Goal: Leave review/rating: Leave review/rating

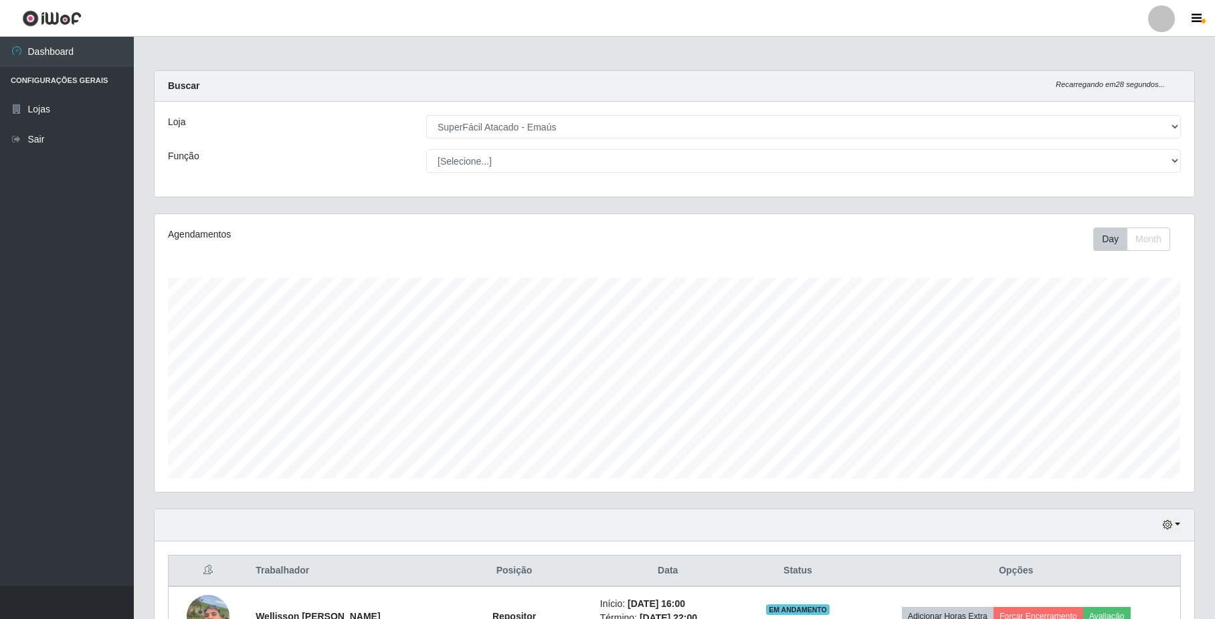
select select "407"
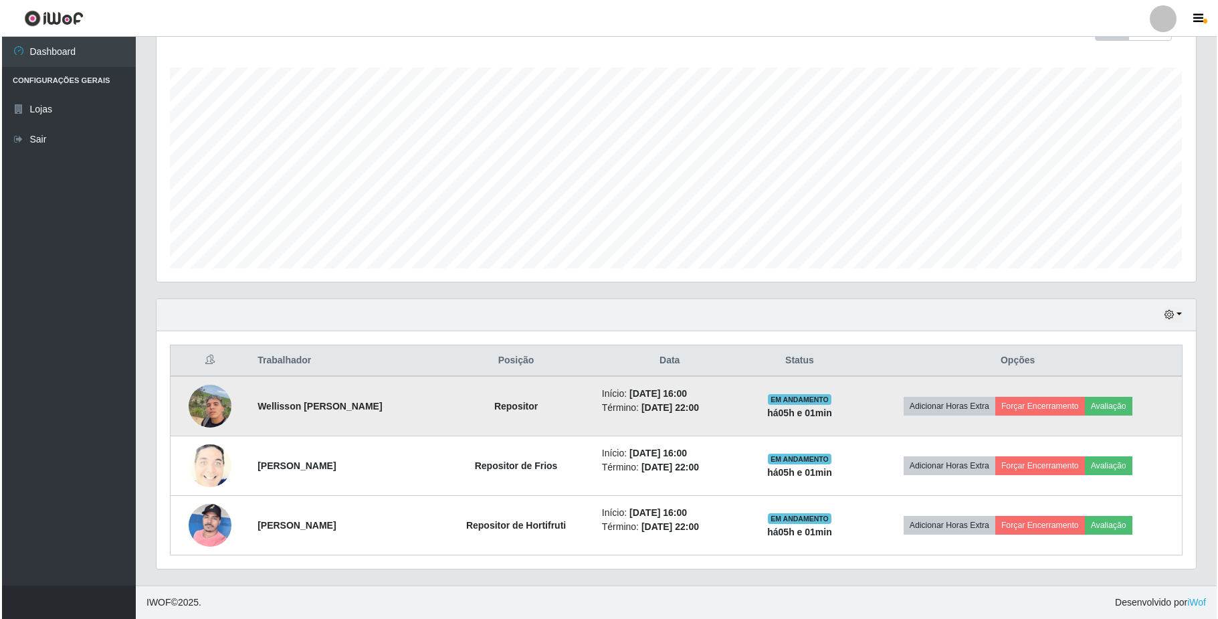
scroll to position [278, 1039]
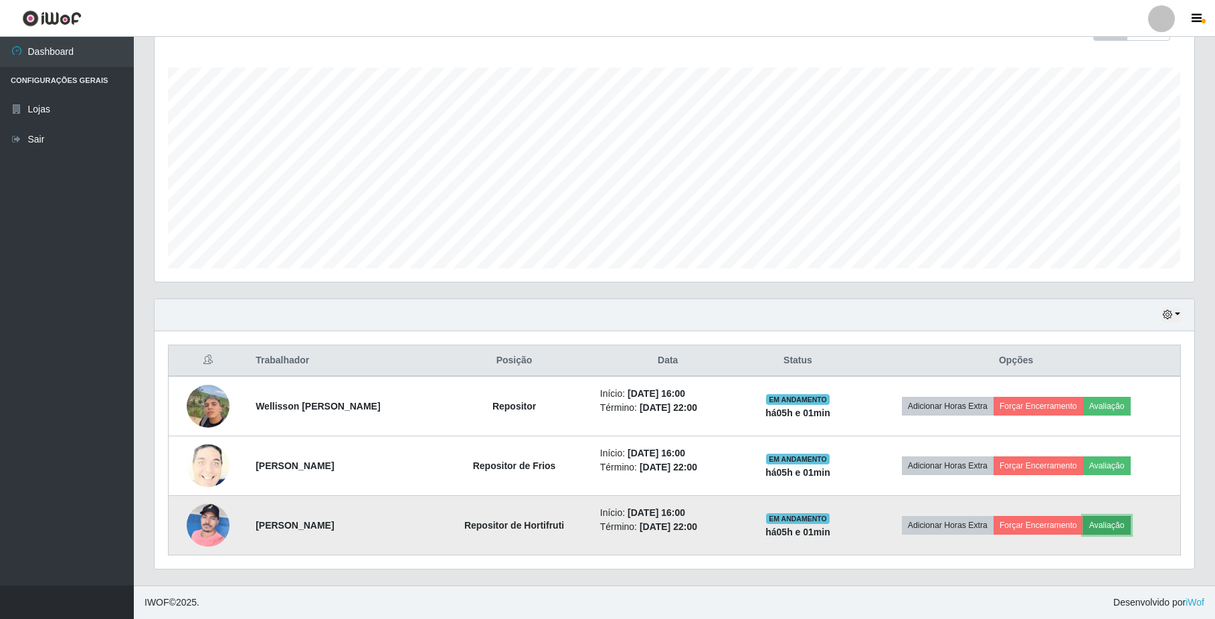
click at [1131, 519] on button "Avaliação" at bounding box center [1107, 525] width 48 height 19
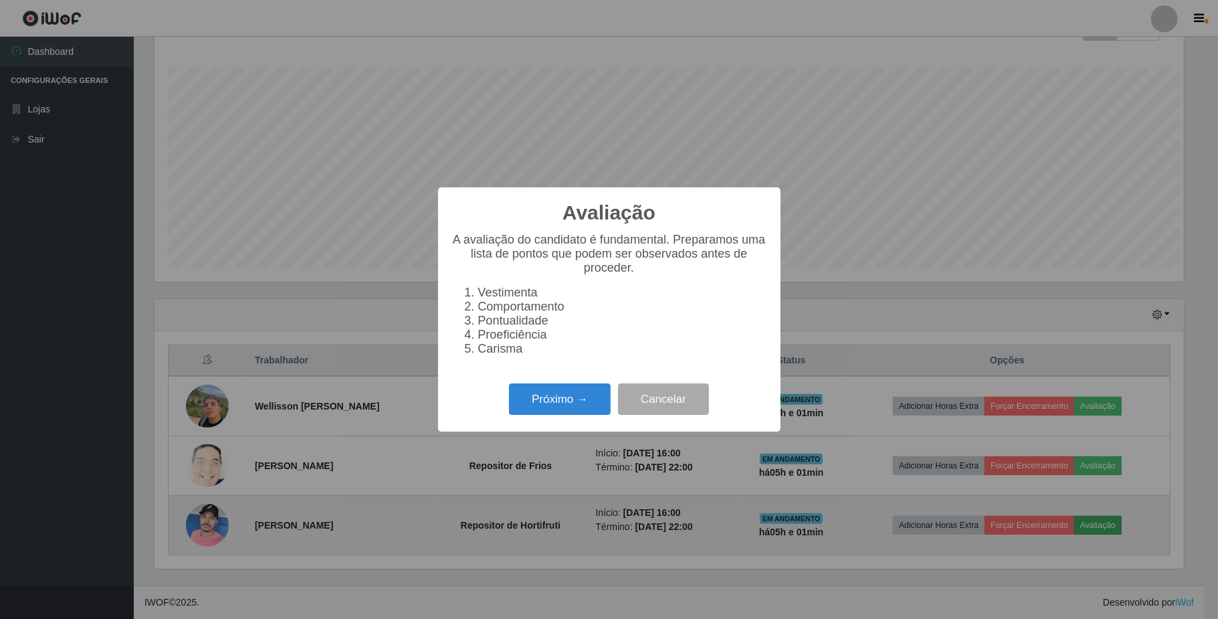
scroll to position [278, 1029]
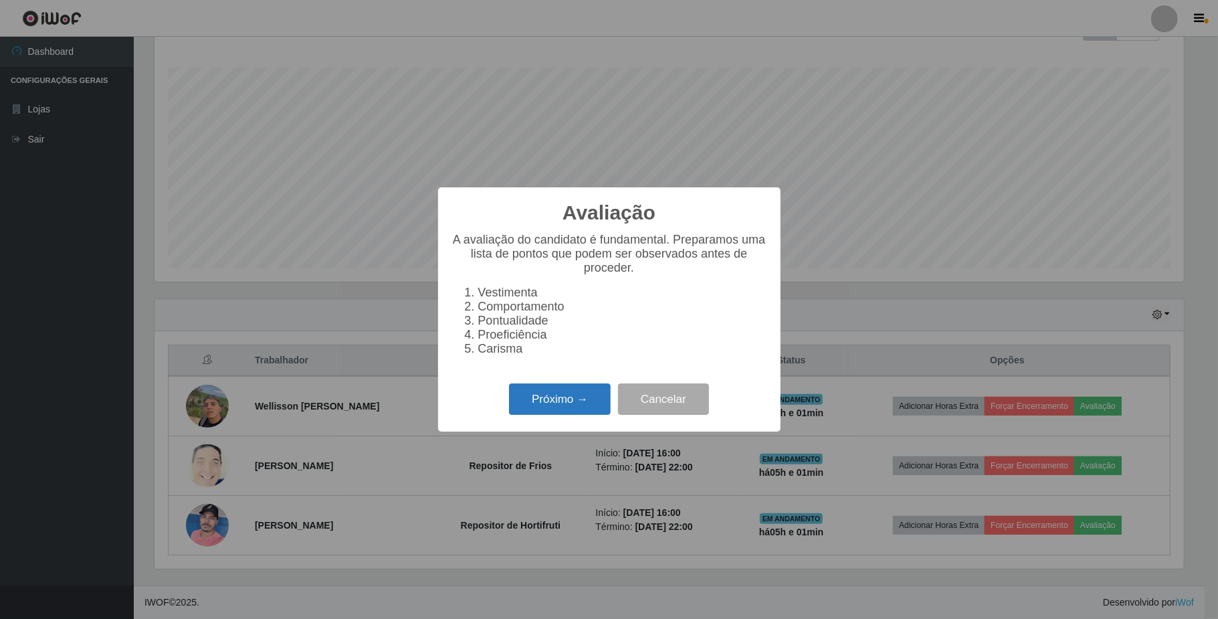
click at [546, 393] on button "Próximo →" at bounding box center [560, 398] width 102 height 31
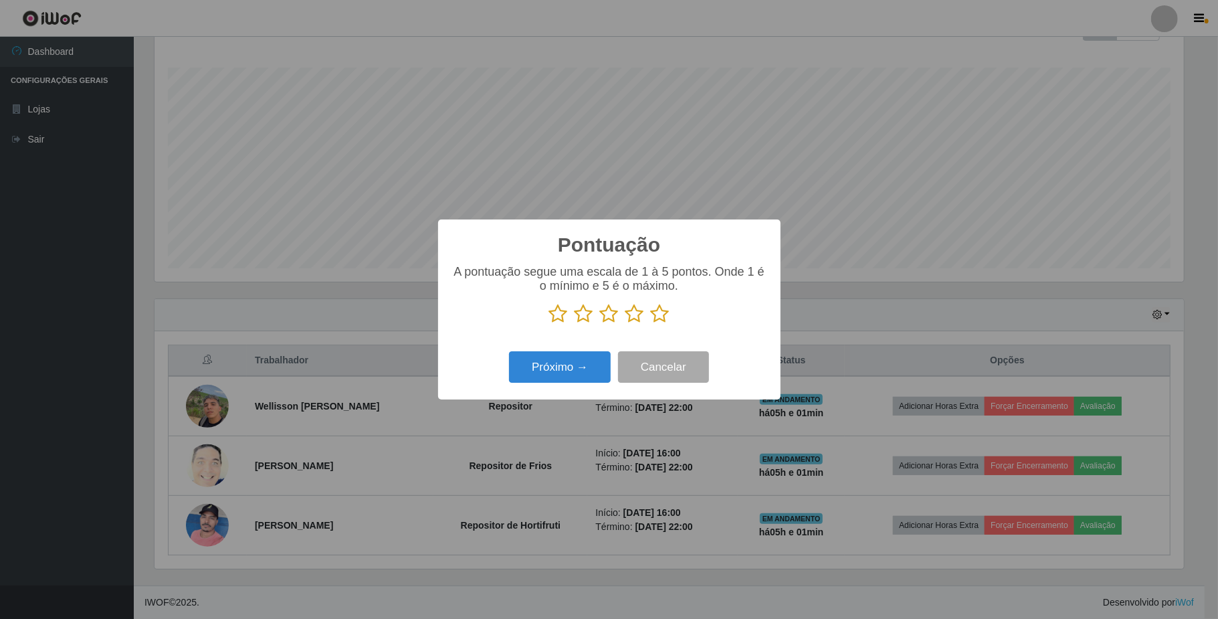
scroll to position [668780, 668029]
click at [555, 316] on icon at bounding box center [558, 314] width 19 height 20
click at [549, 324] on input "radio" at bounding box center [549, 324] width 0 height 0
click at [563, 360] on button "Próximo →" at bounding box center [560, 366] width 102 height 31
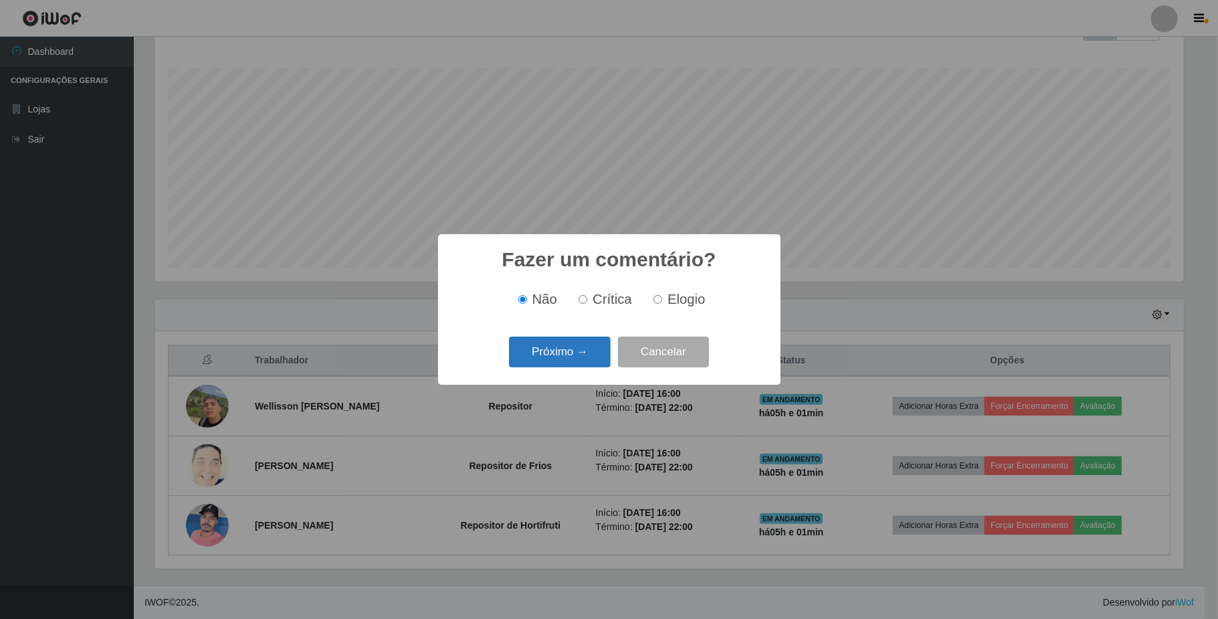
click at [557, 341] on button "Próximo →" at bounding box center [560, 352] width 102 height 31
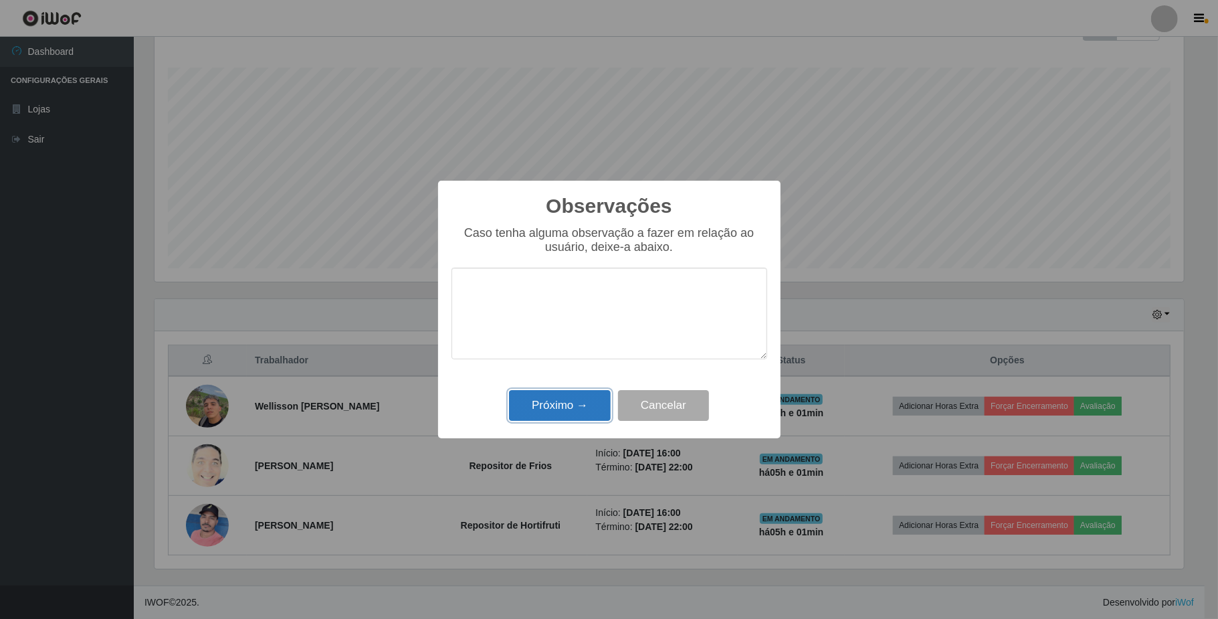
click at [563, 399] on button "Próximo →" at bounding box center [560, 405] width 102 height 31
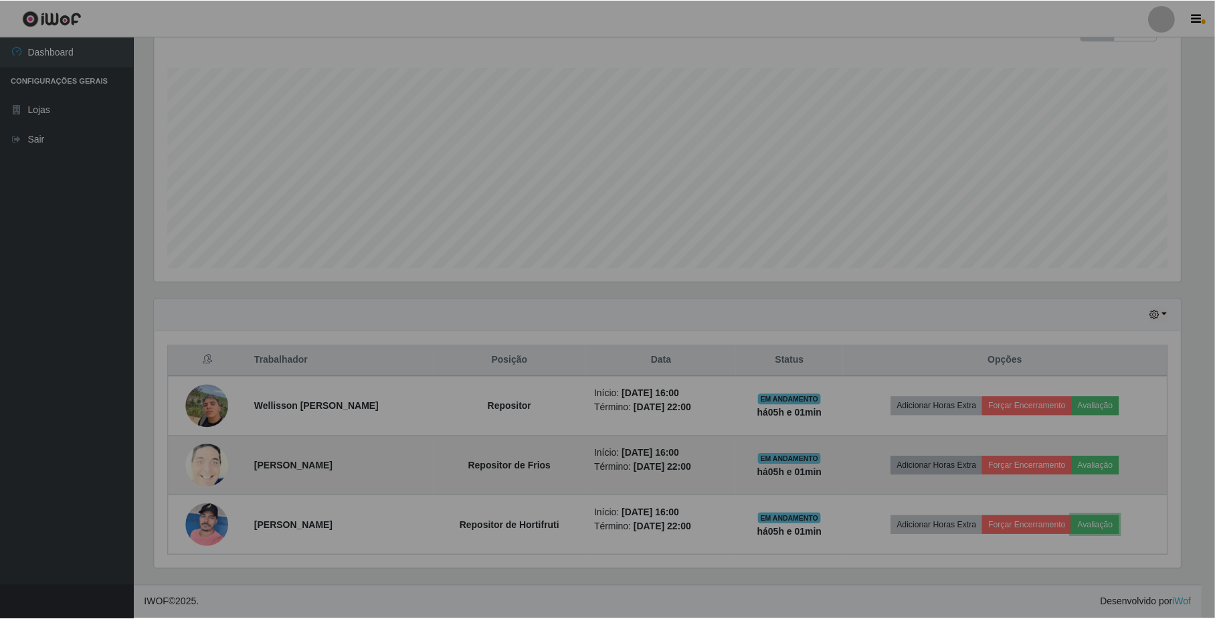
scroll to position [278, 1039]
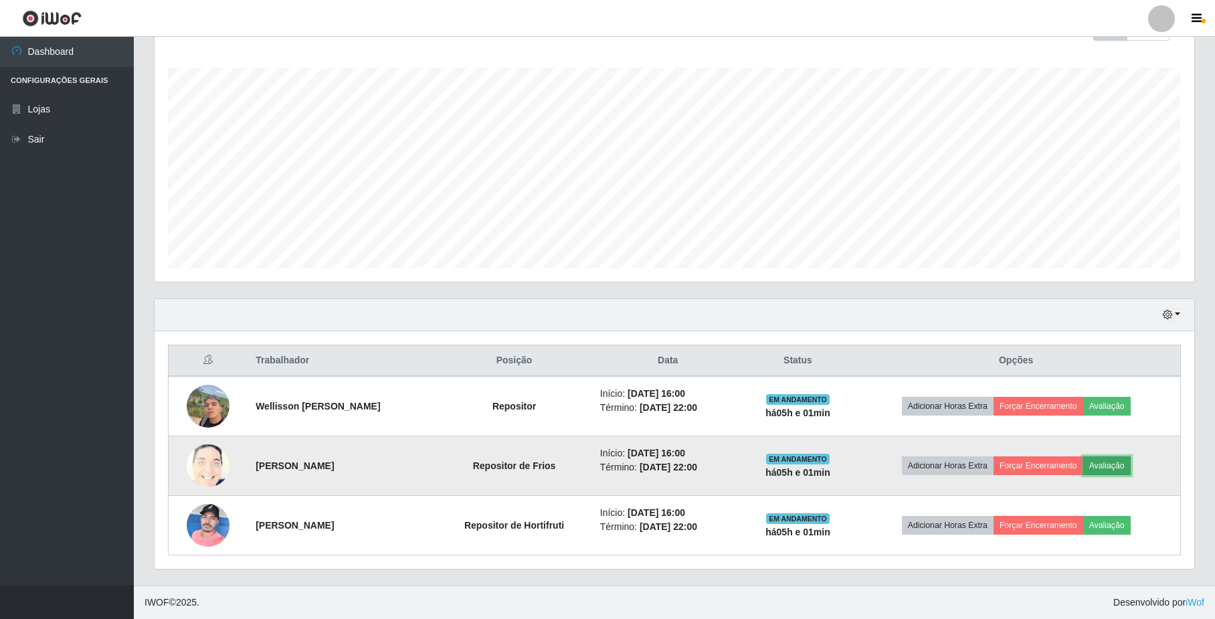
click at [1115, 462] on button "Avaliação" at bounding box center [1107, 465] width 48 height 19
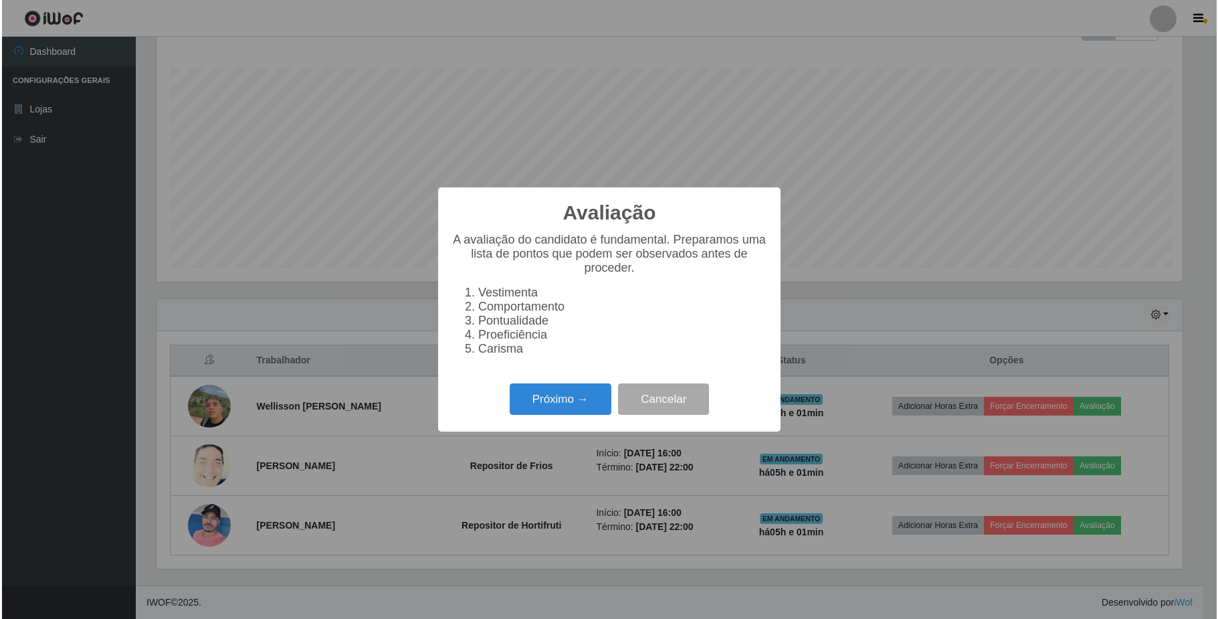
scroll to position [278, 1029]
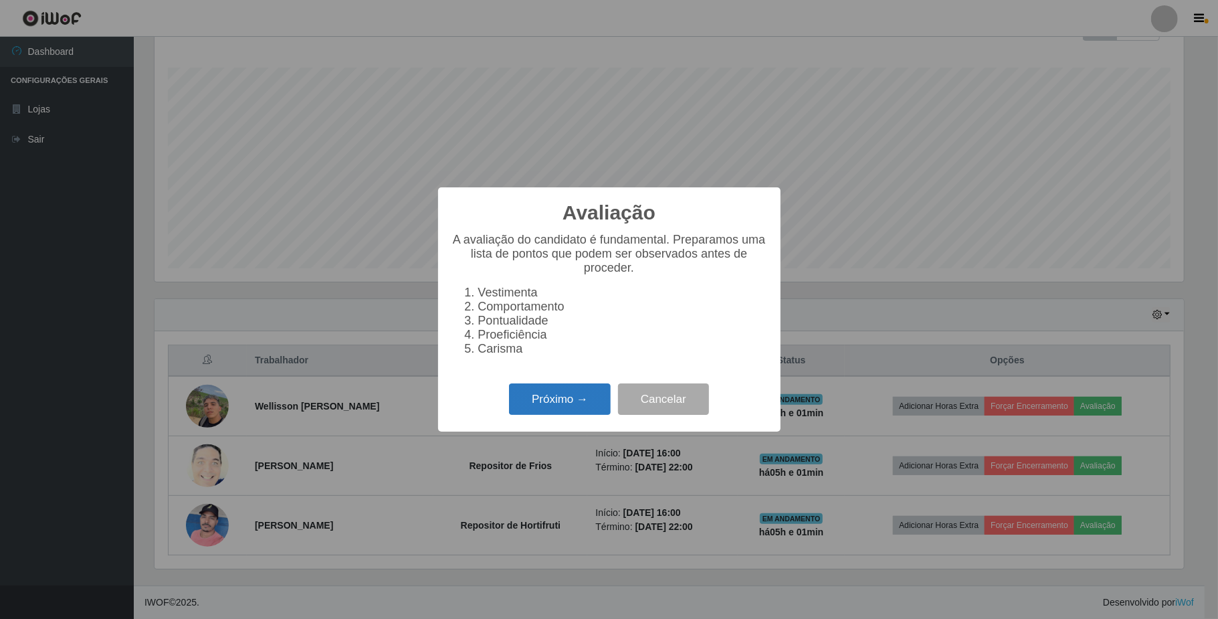
click at [579, 415] on button "Próximo →" at bounding box center [560, 398] width 102 height 31
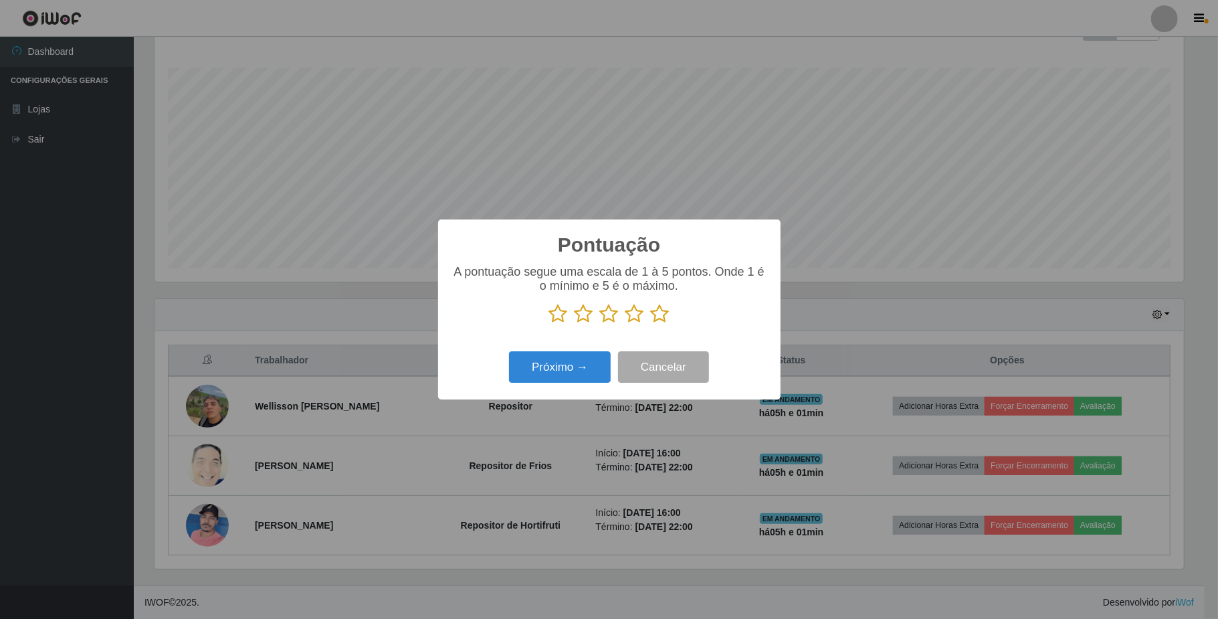
scroll to position [668780, 668029]
click at [552, 320] on icon at bounding box center [558, 314] width 19 height 20
click at [549, 324] on input "radio" at bounding box center [549, 324] width 0 height 0
click at [565, 376] on button "Próximo →" at bounding box center [560, 366] width 102 height 31
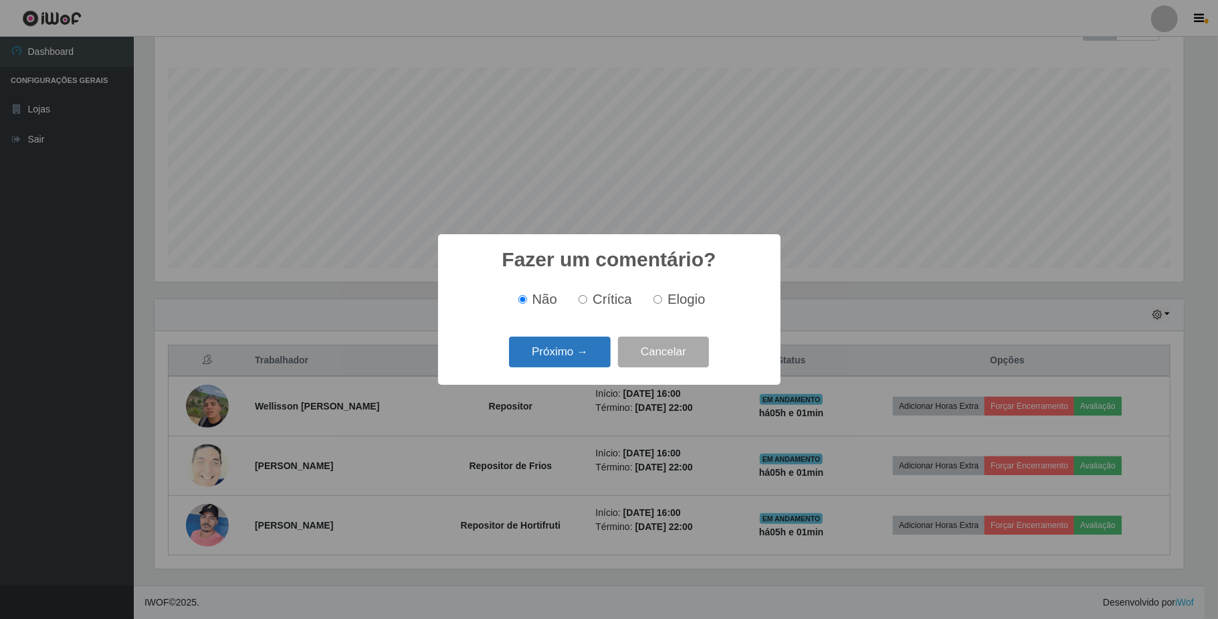
click at [566, 364] on button "Próximo →" at bounding box center [560, 352] width 102 height 31
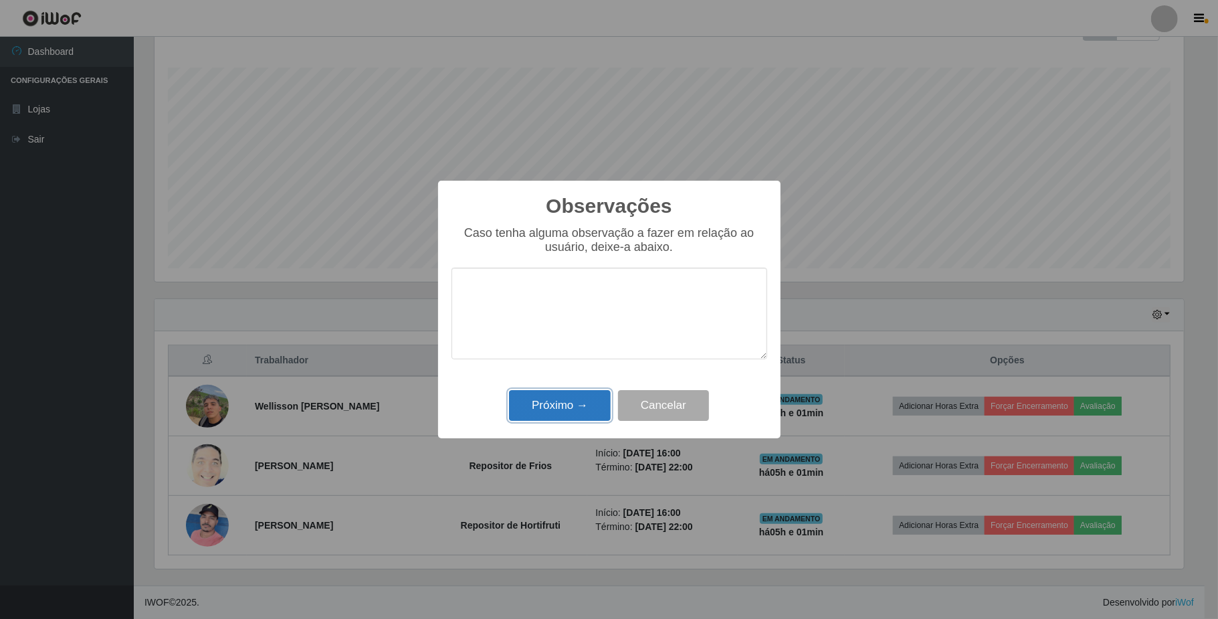
click at [566, 403] on button "Próximo →" at bounding box center [560, 405] width 102 height 31
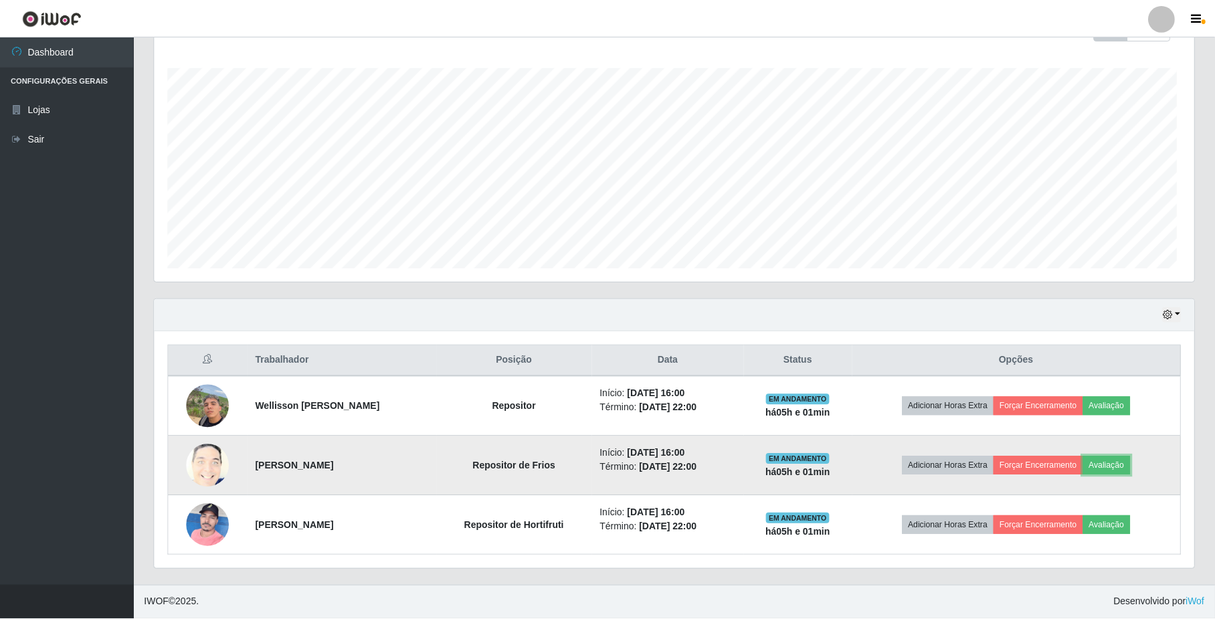
scroll to position [278, 1039]
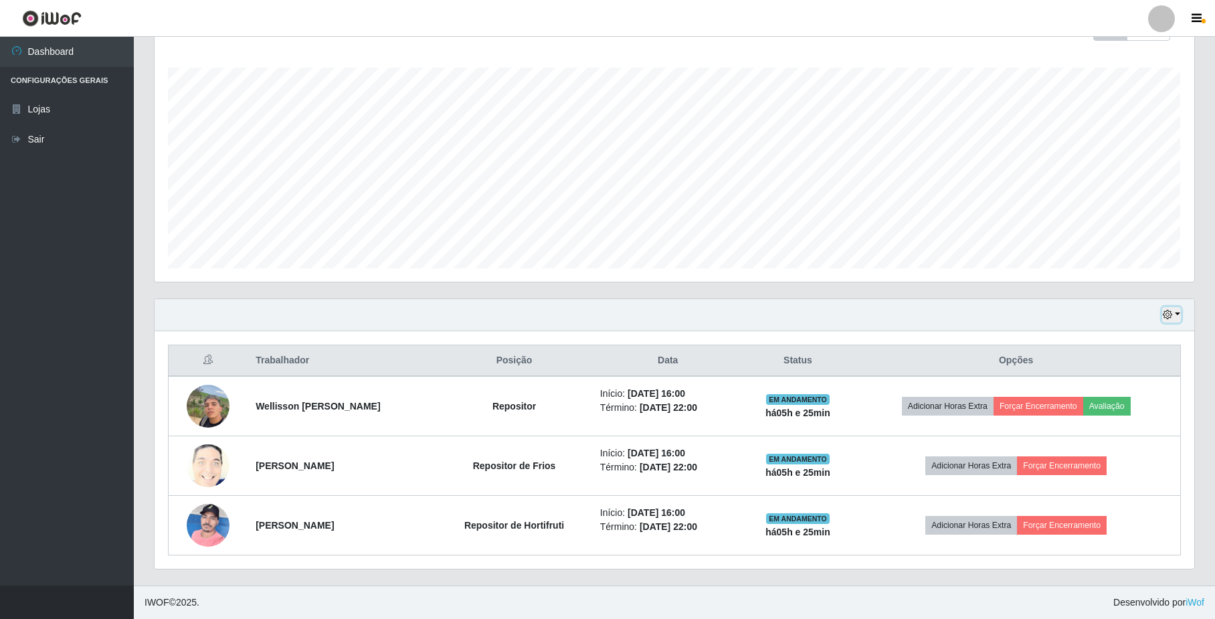
click at [1165, 318] on button "button" at bounding box center [1171, 314] width 19 height 15
click at [1131, 399] on button "3 dias" at bounding box center [1128, 395] width 106 height 28
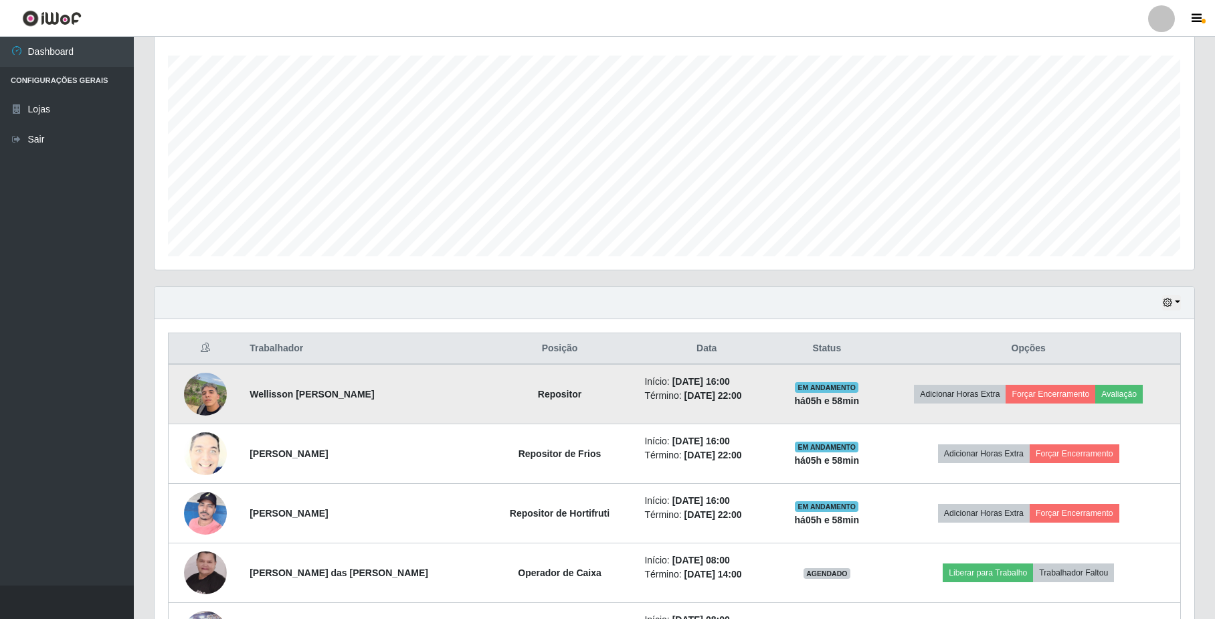
scroll to position [213, 0]
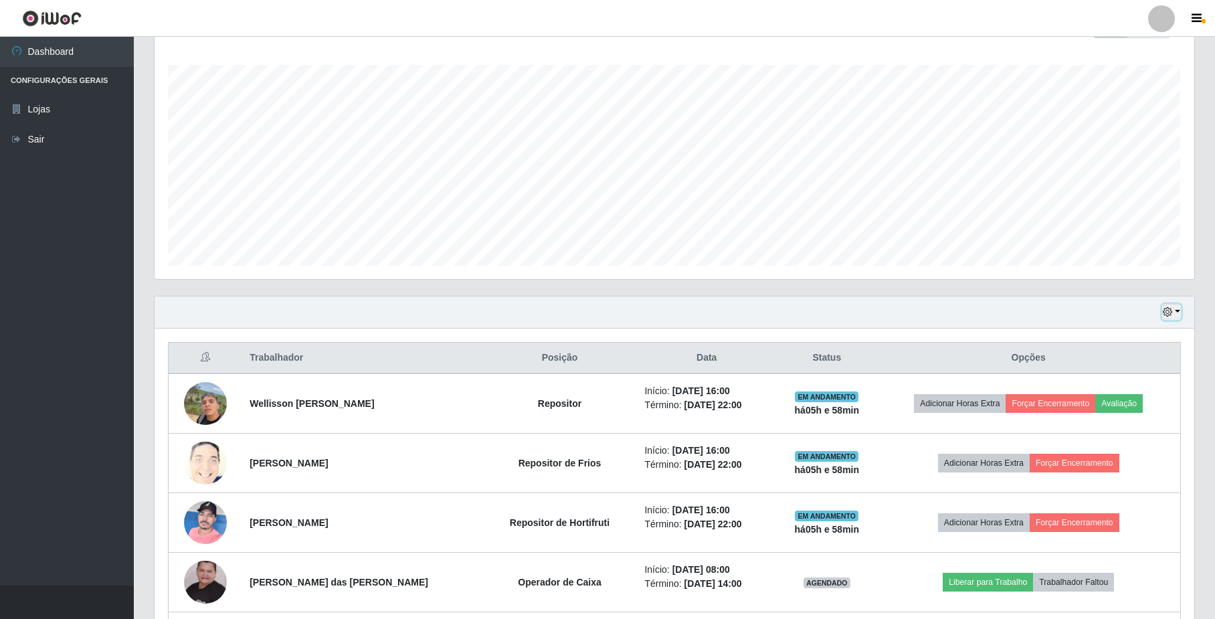
click at [1171, 316] on icon "button" at bounding box center [1167, 311] width 9 height 9
click at [1132, 335] on button "Hoje" at bounding box center [1128, 336] width 106 height 28
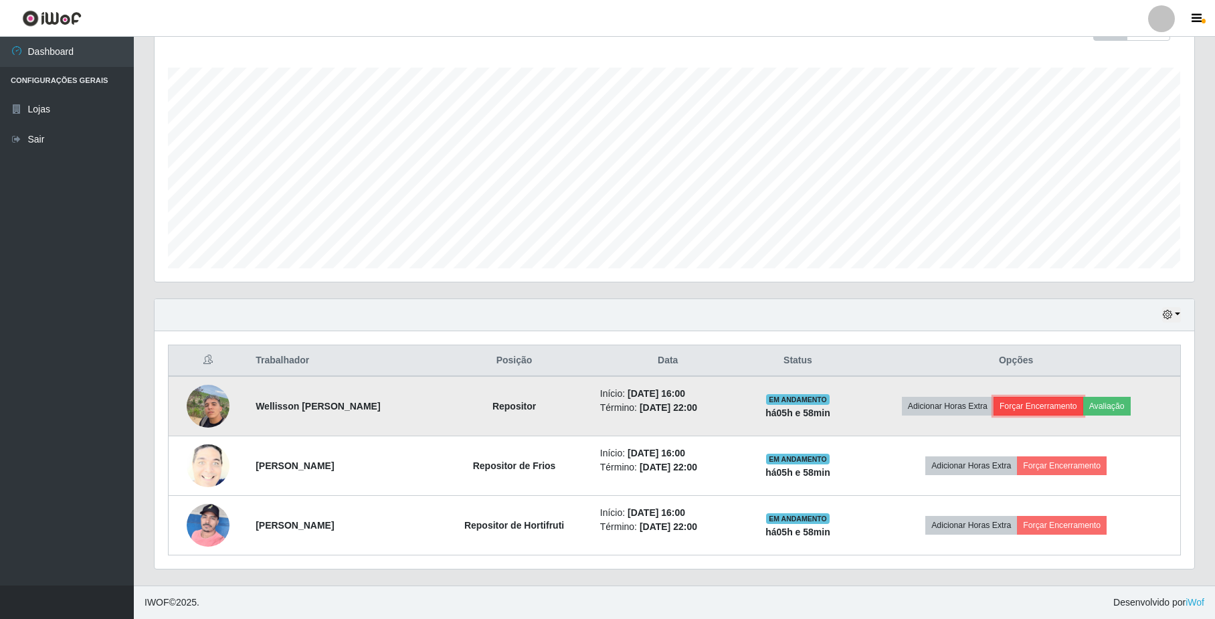
click at [1061, 404] on button "Forçar Encerramento" at bounding box center [1039, 406] width 90 height 19
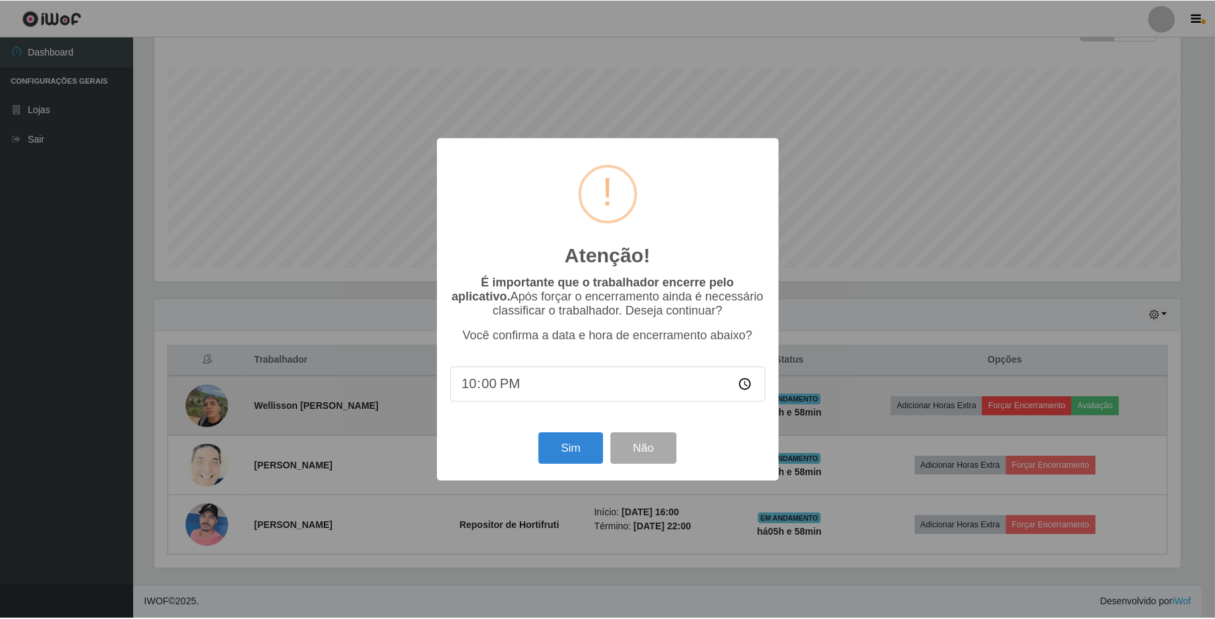
scroll to position [278, 1029]
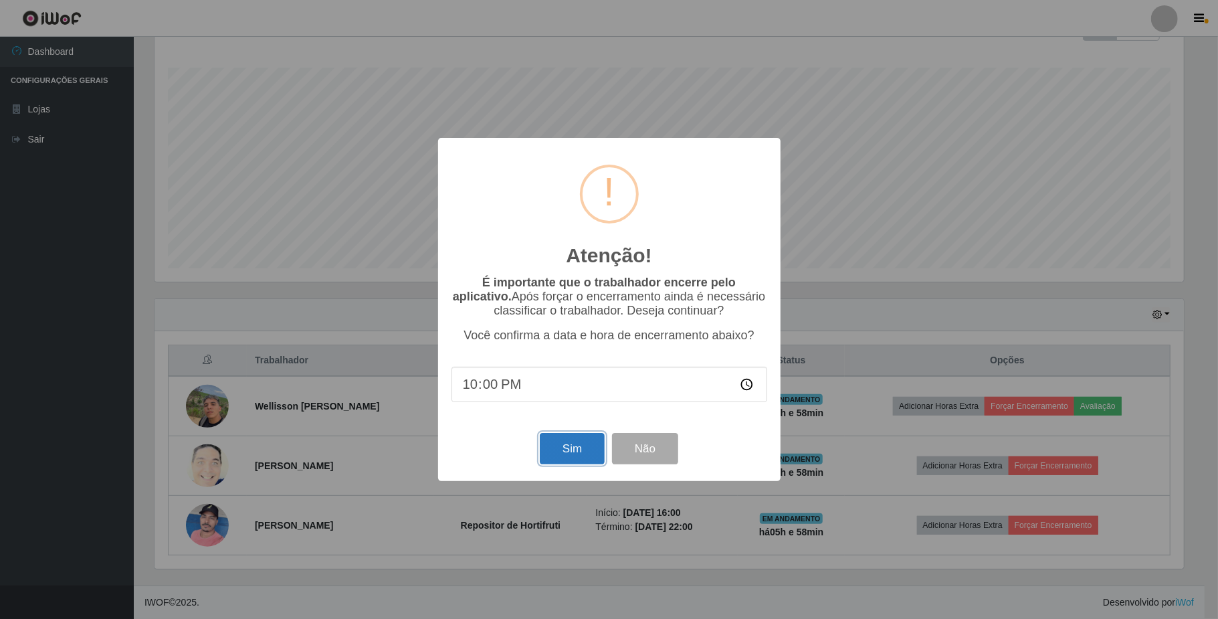
click at [575, 447] on button "Sim" at bounding box center [572, 448] width 65 height 31
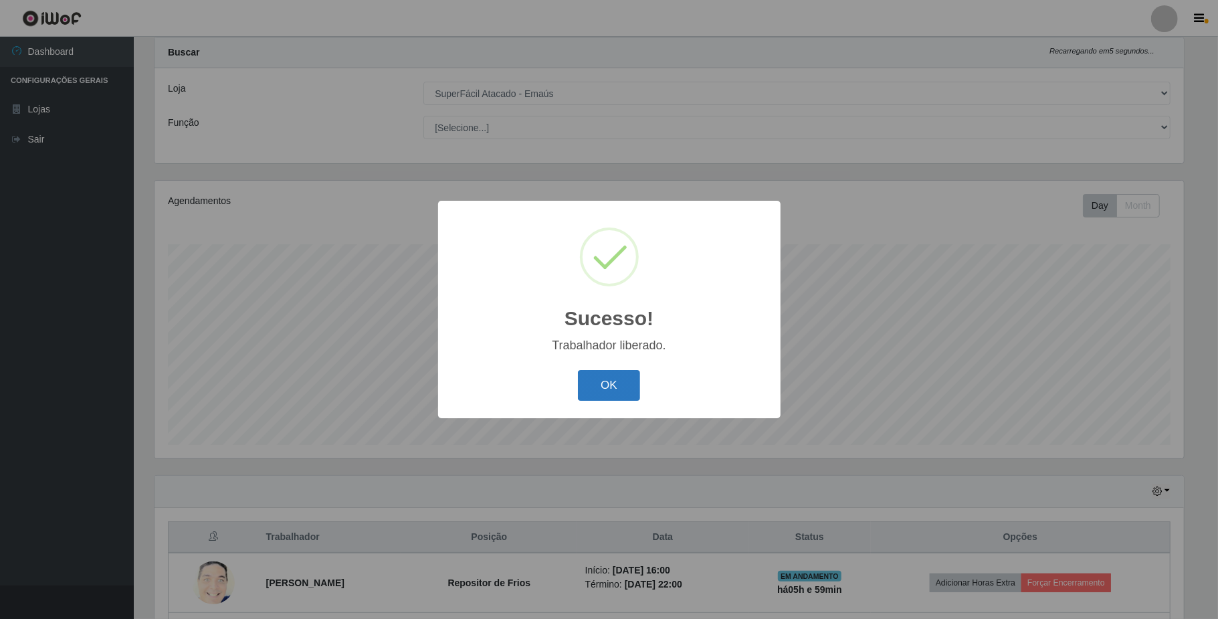
click at [605, 394] on button "OK" at bounding box center [609, 385] width 62 height 31
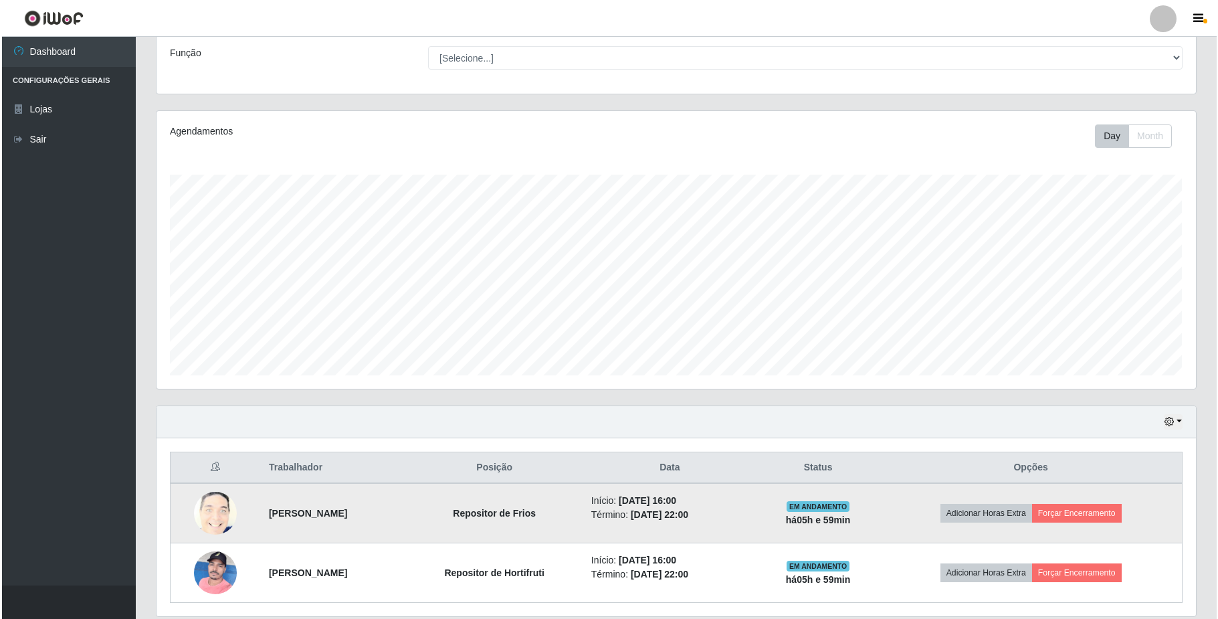
scroll to position [153, 0]
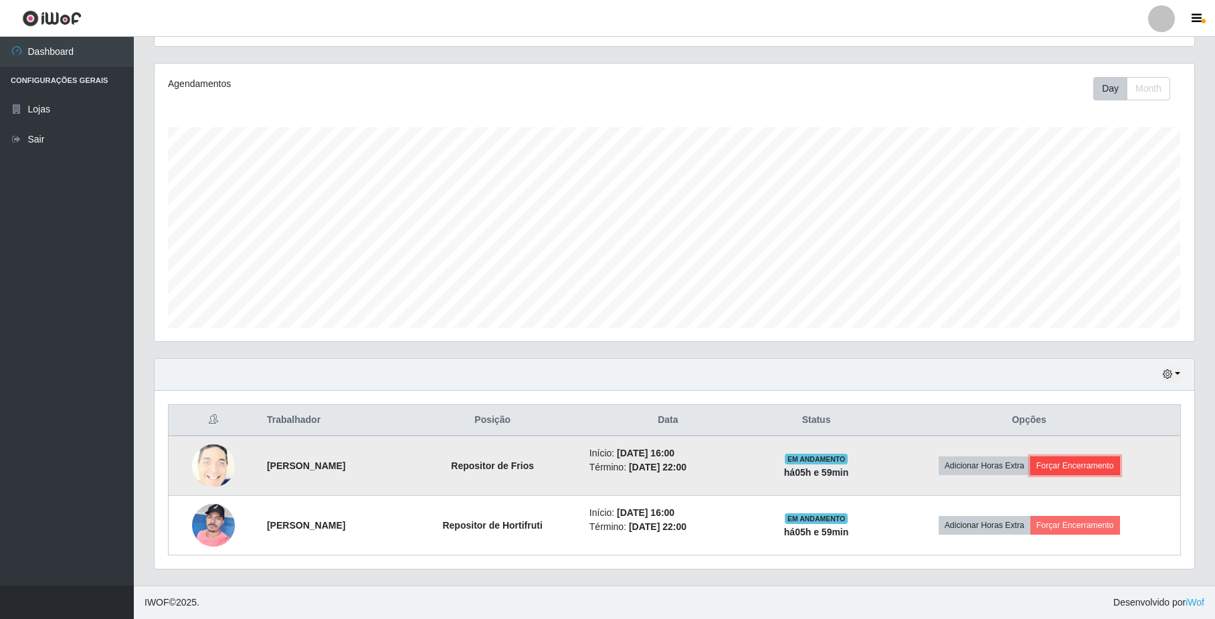
click at [1084, 468] on button "Forçar Encerramento" at bounding box center [1075, 465] width 90 height 19
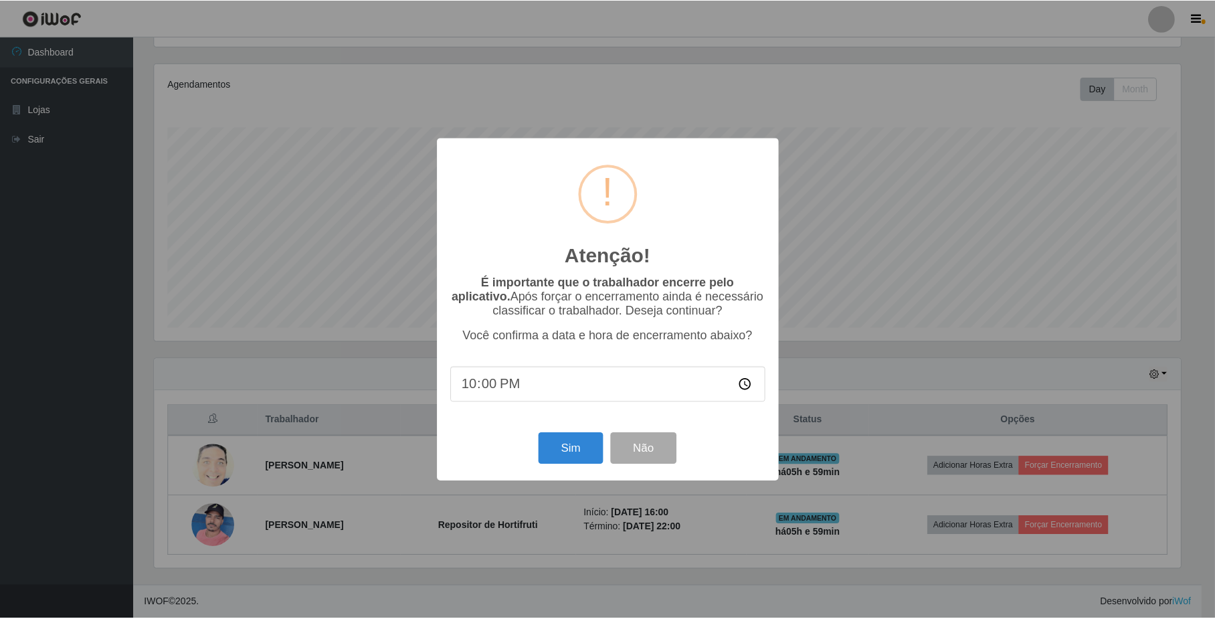
scroll to position [278, 1029]
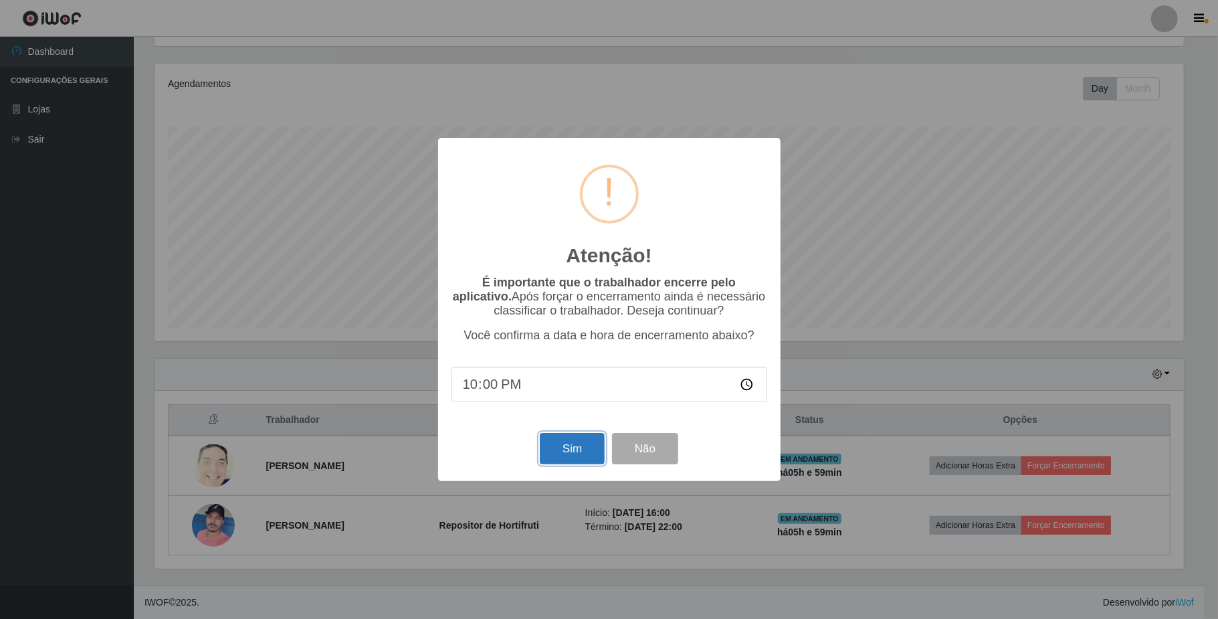
click at [575, 459] on button "Sim" at bounding box center [572, 448] width 65 height 31
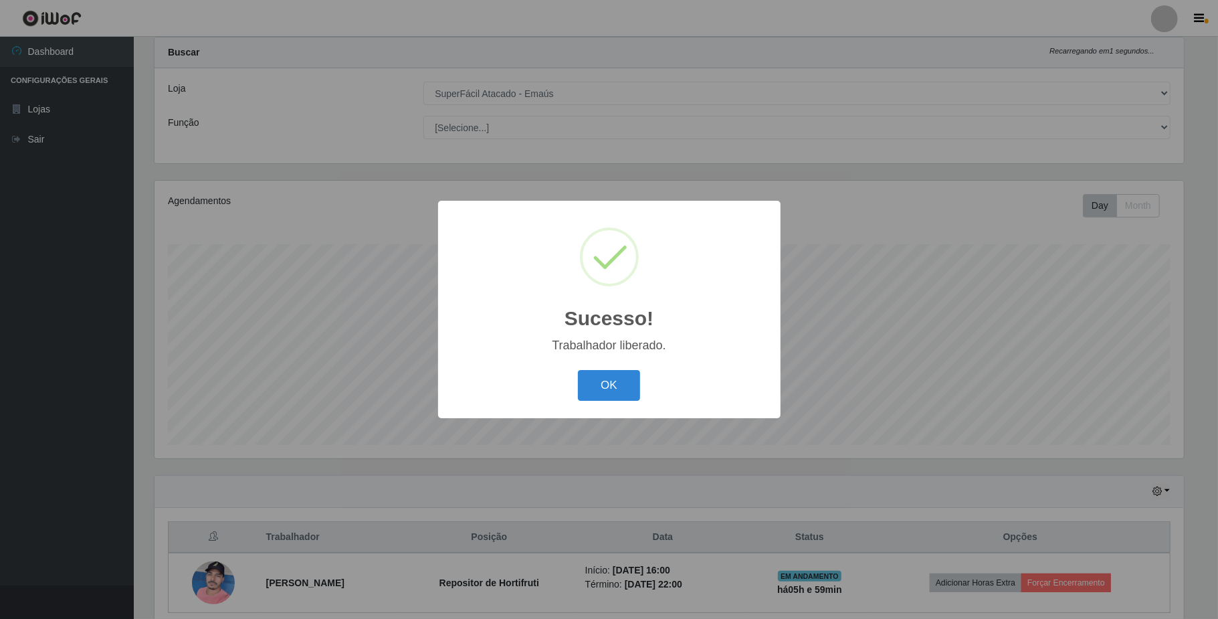
click at [576, 389] on div "OK Cancel" at bounding box center [610, 385] width 316 height 38
click at [589, 391] on button "OK" at bounding box center [609, 385] width 62 height 31
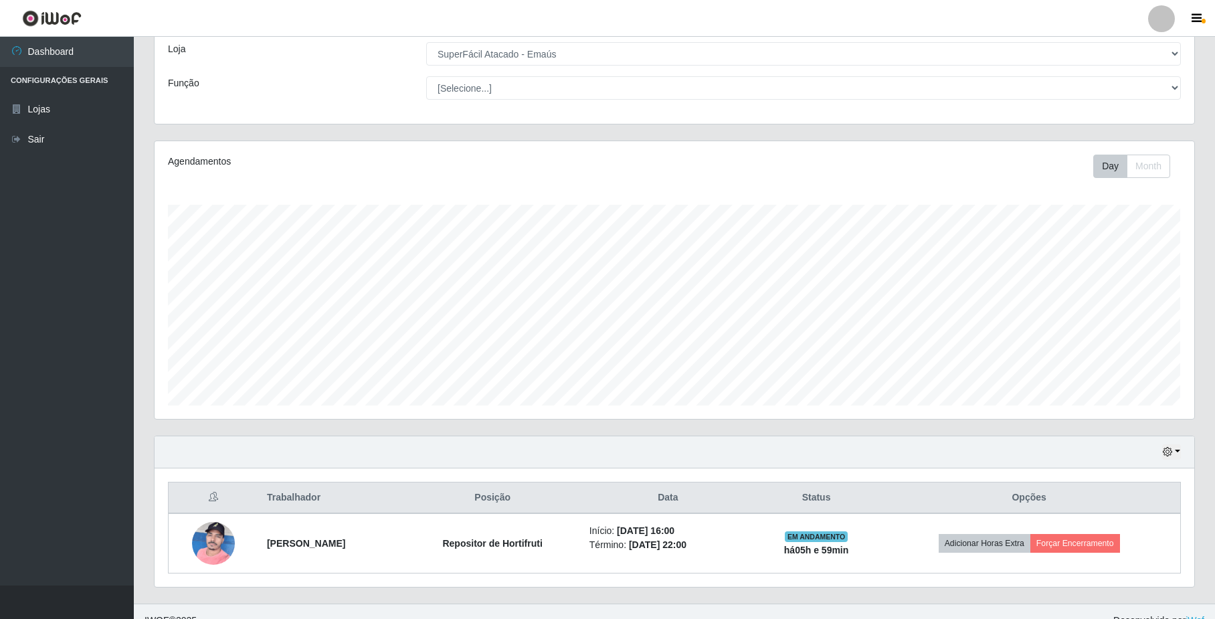
scroll to position [94, 0]
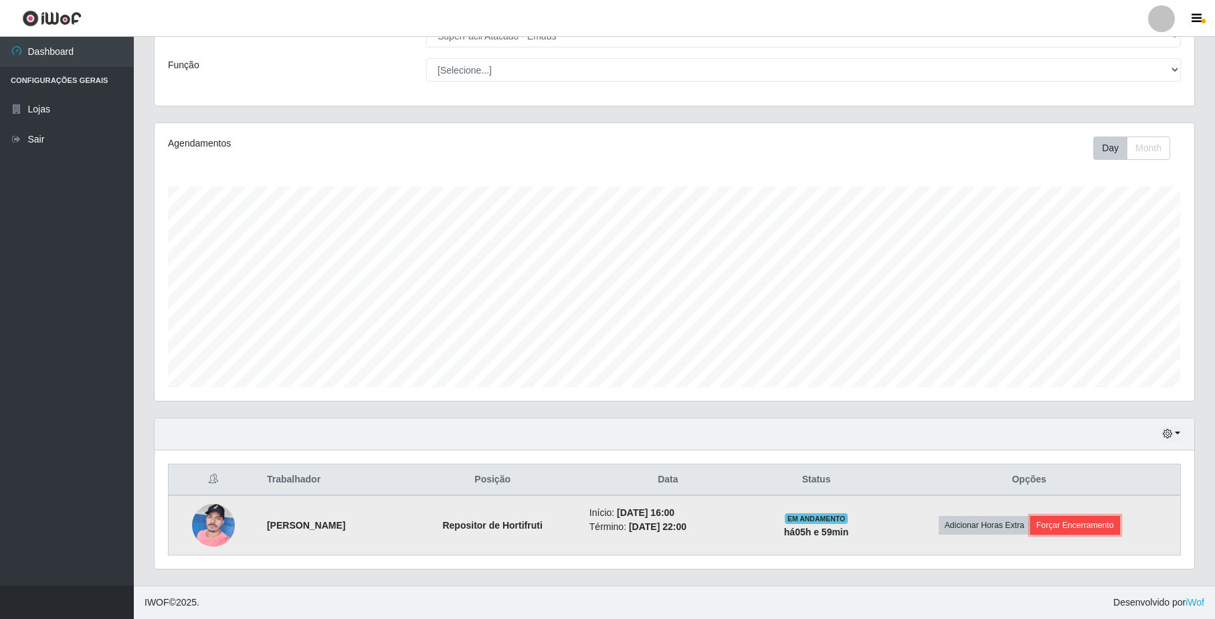
click at [1093, 520] on button "Forçar Encerramento" at bounding box center [1075, 525] width 90 height 19
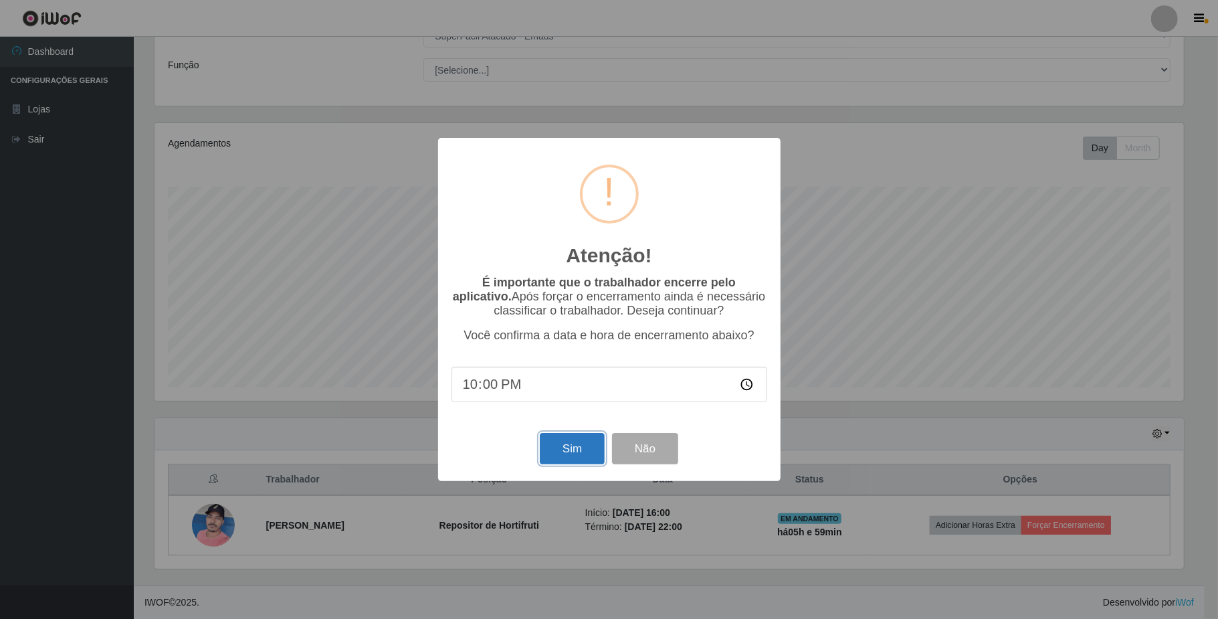
click at [569, 448] on button "Sim" at bounding box center [572, 448] width 65 height 31
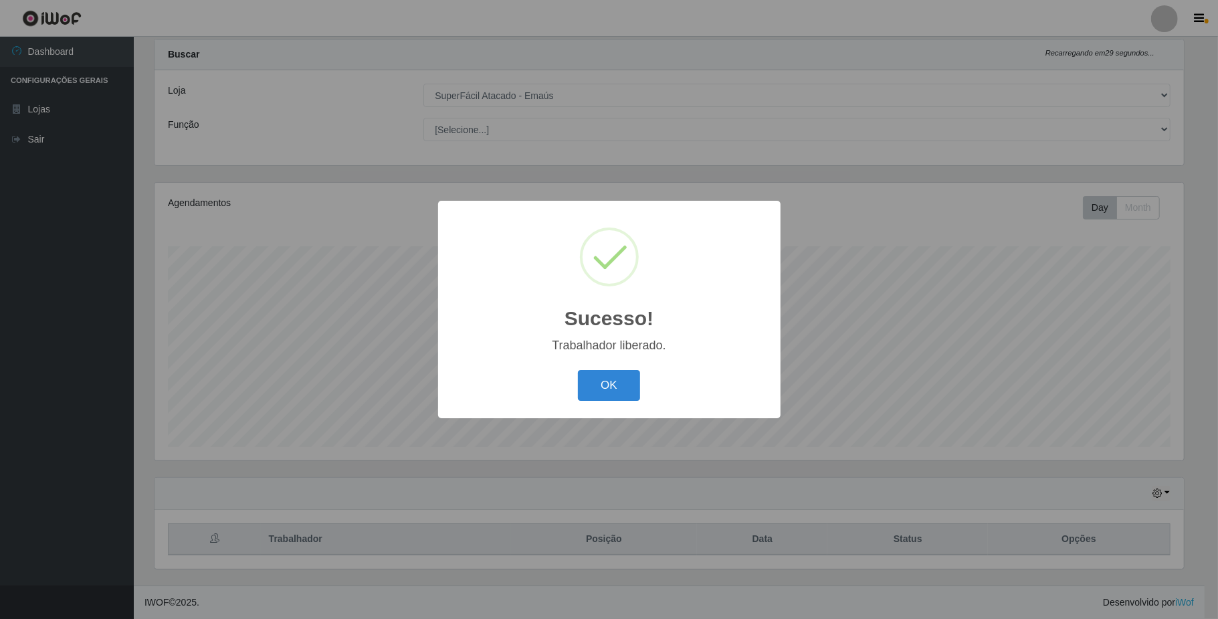
click at [624, 369] on div "OK Cancel" at bounding box center [610, 385] width 316 height 38
click at [621, 381] on button "OK" at bounding box center [609, 385] width 62 height 31
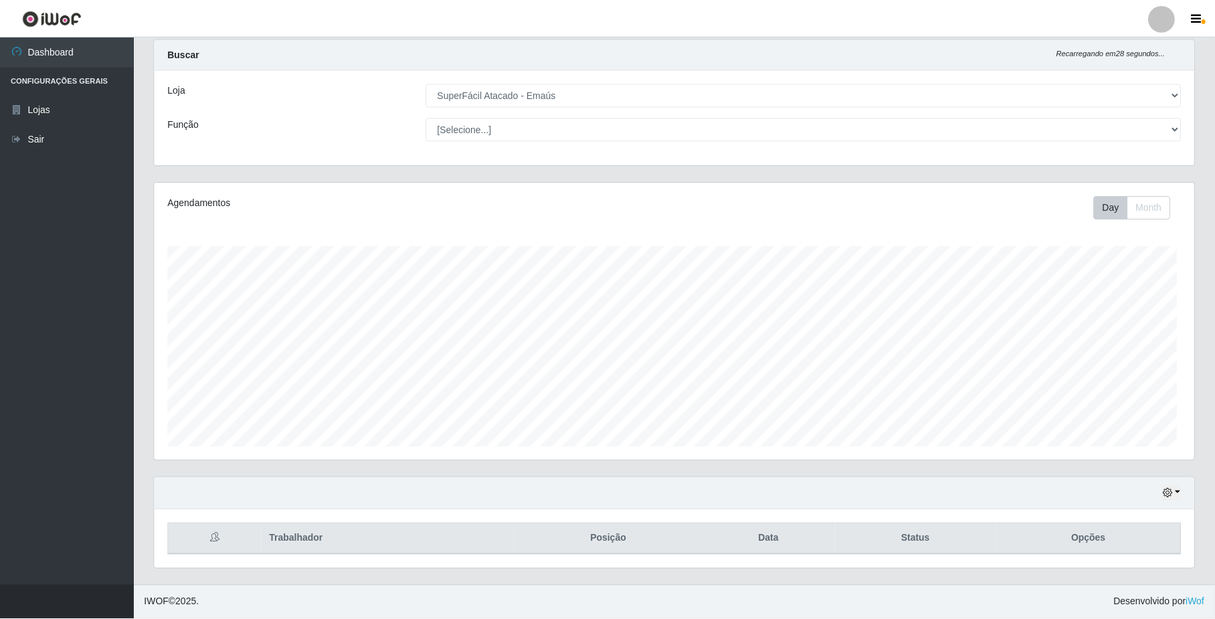
scroll to position [0, 0]
